Goal: Information Seeking & Learning: Find specific fact

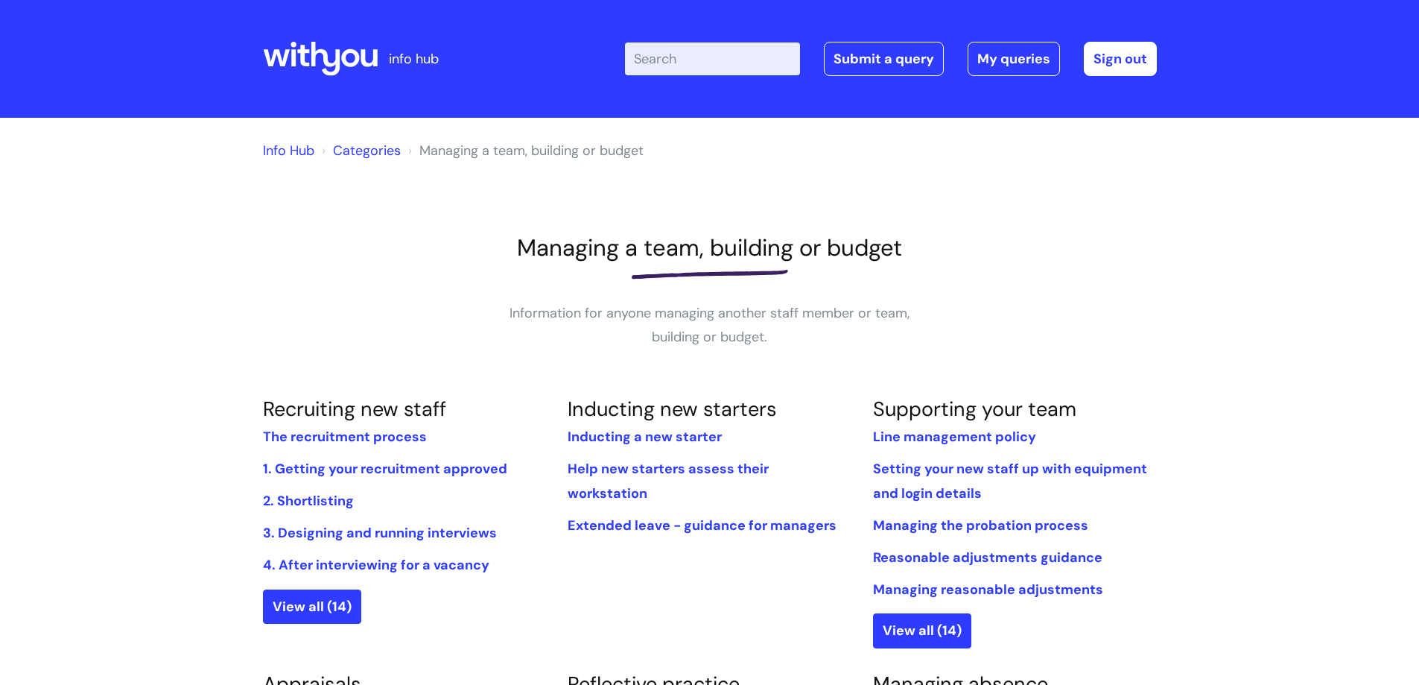
click at [309, 62] on icon at bounding box center [320, 59] width 115 height 36
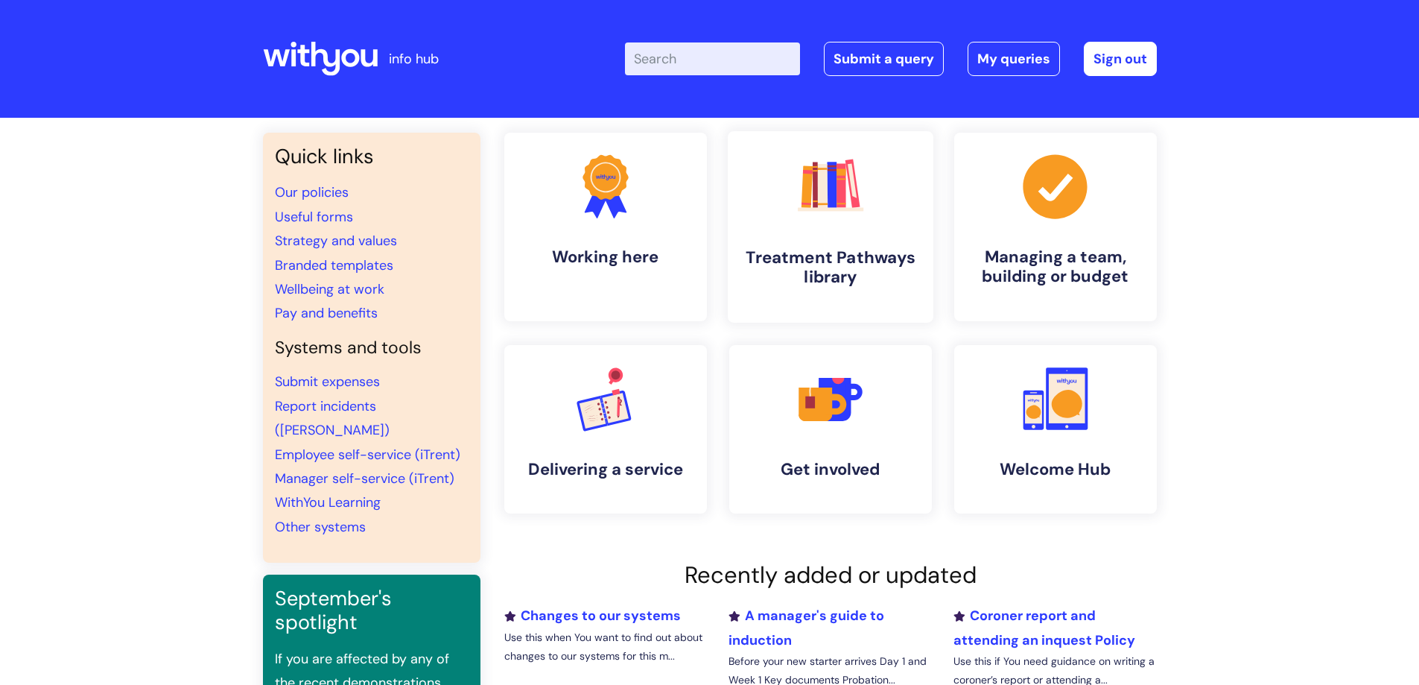
click at [795, 252] on h4 "Treatment Pathways library" at bounding box center [831, 267] width 182 height 40
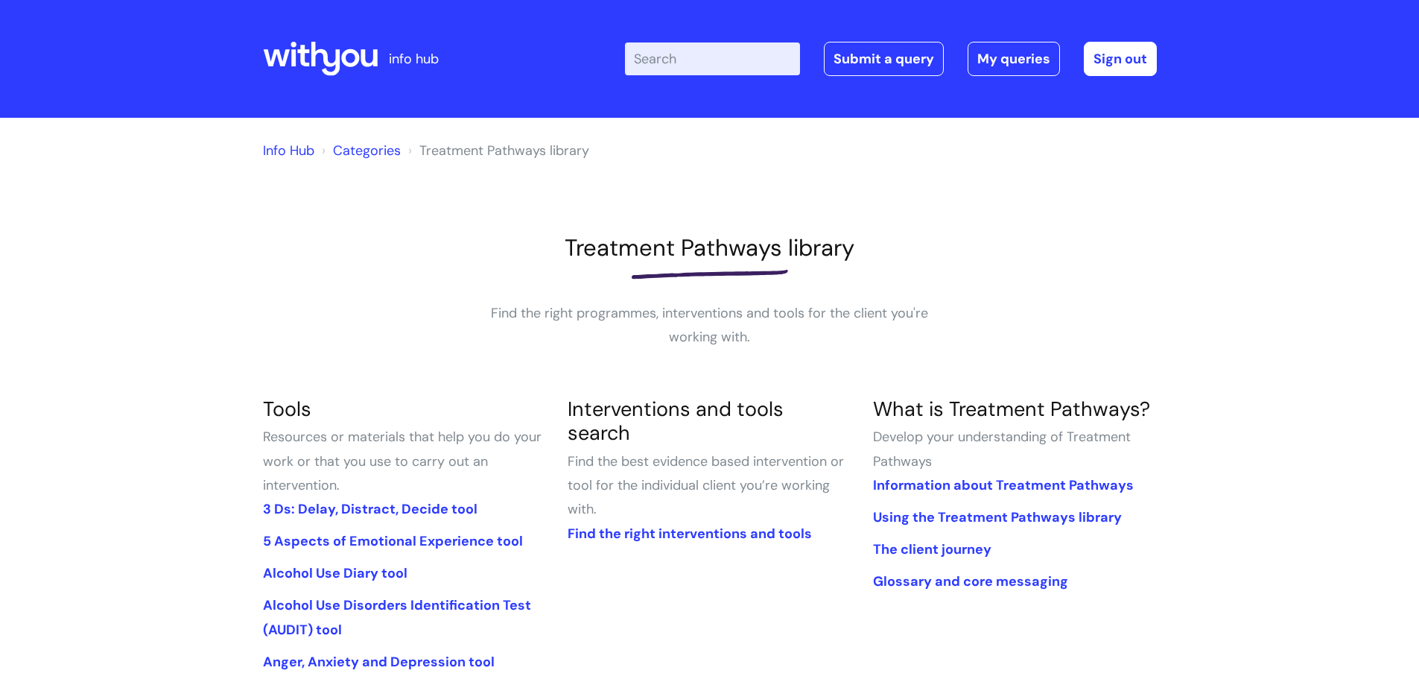
click at [733, 55] on input "Enter your search term here..." at bounding box center [712, 58] width 175 height 33
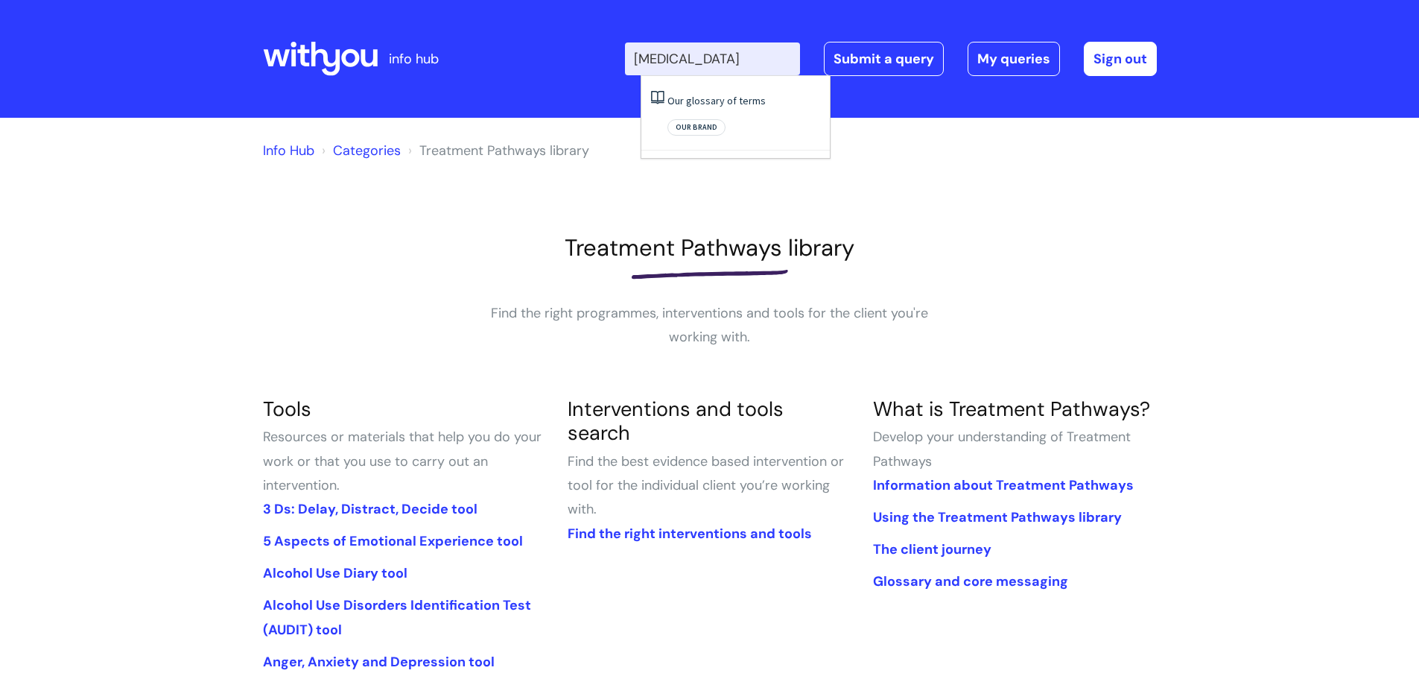
type input "[MEDICAL_DATA]"
click button "Search" at bounding box center [0, 0] width 0 height 0
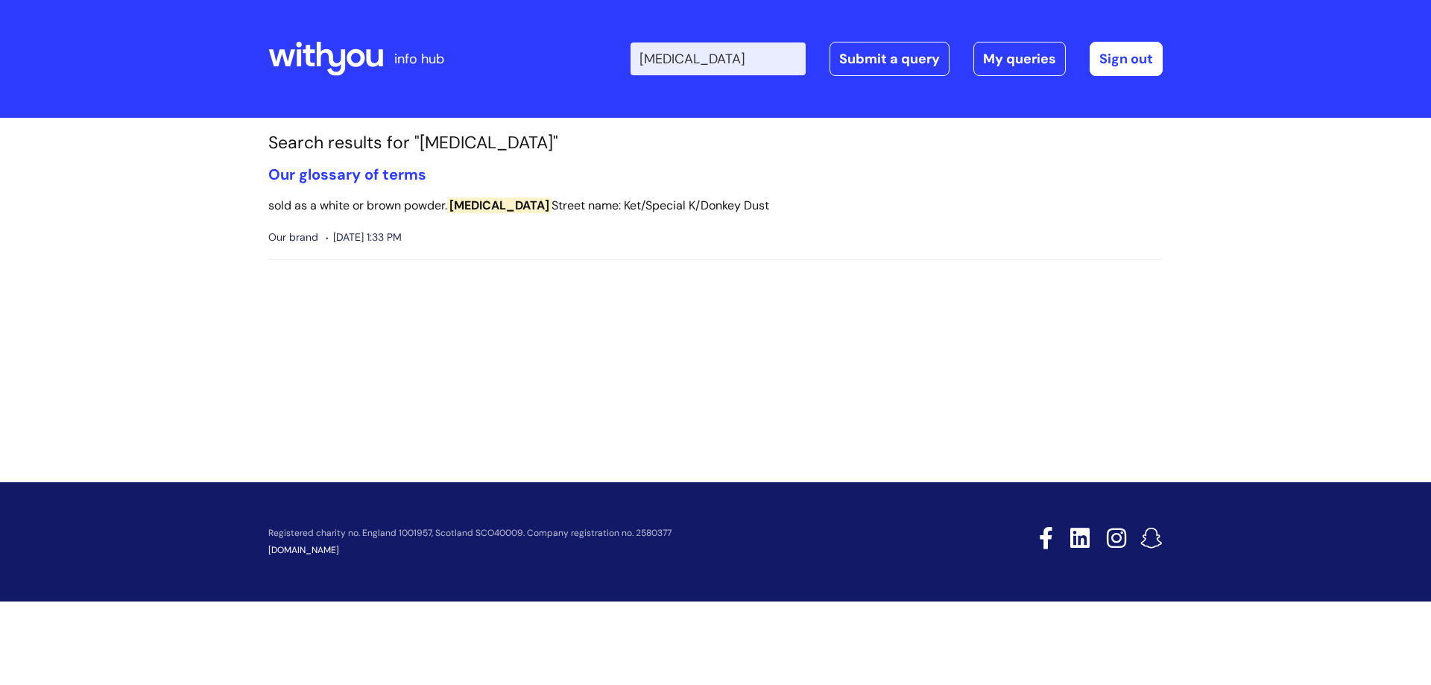
click at [492, 201] on span "Ketamine" at bounding box center [499, 205] width 104 height 16
click at [359, 165] on link "Our glossary of terms" at bounding box center [347, 174] width 158 height 19
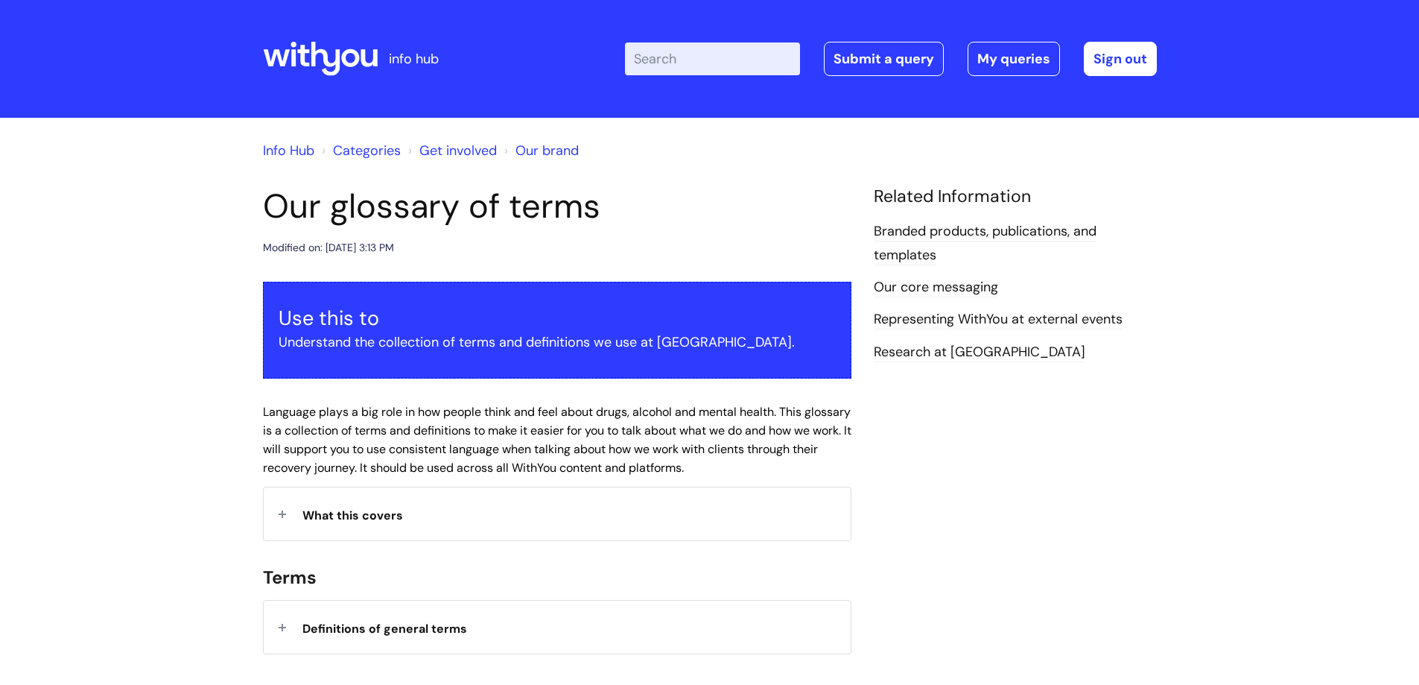
click at [289, 155] on link "Info Hub" at bounding box center [288, 151] width 51 height 18
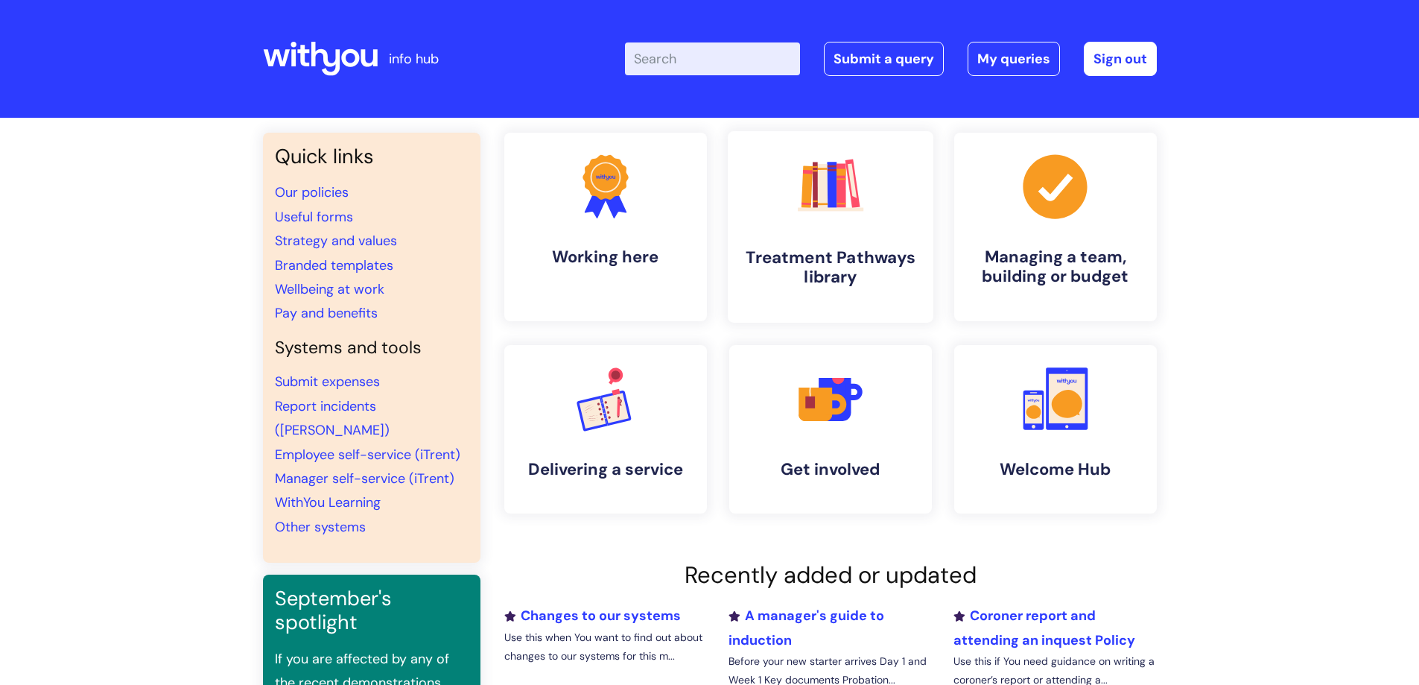
click at [842, 273] on h4 "Treatment Pathways library" at bounding box center [831, 267] width 182 height 40
